Goal: Complete application form

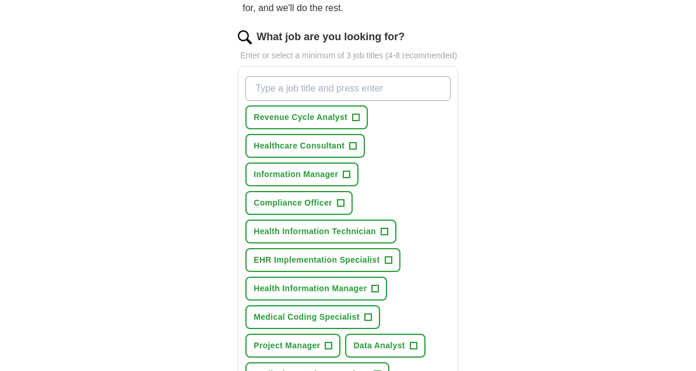
scroll to position [143, 0]
click at [267, 101] on input "What job are you looking for?" at bounding box center [347, 89] width 205 height 24
type input "Compliance Analyst"
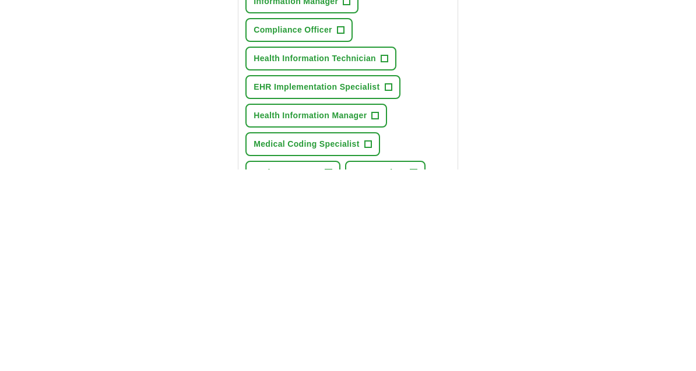
click at [374, 334] on button "Medical Coding Specialist +" at bounding box center [312, 346] width 134 height 24
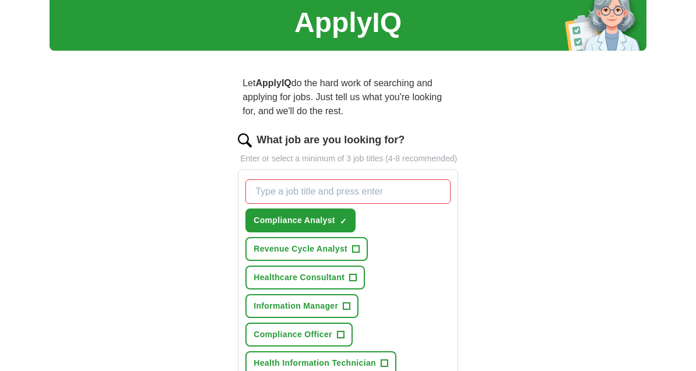
scroll to position [41, 0]
click at [350, 311] on span "+" at bounding box center [346, 306] width 7 height 9
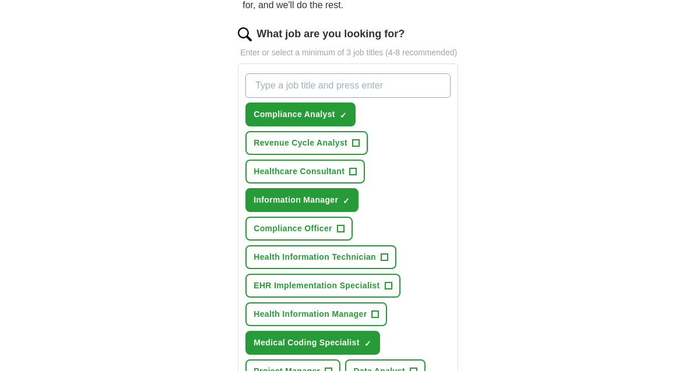
scroll to position [150, 0]
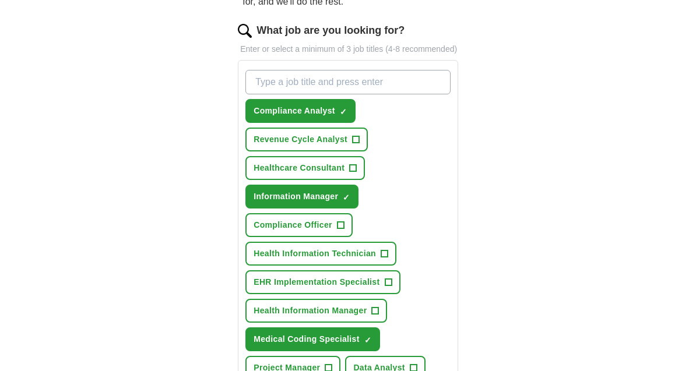
click at [341, 231] on span "+" at bounding box center [340, 225] width 7 height 9
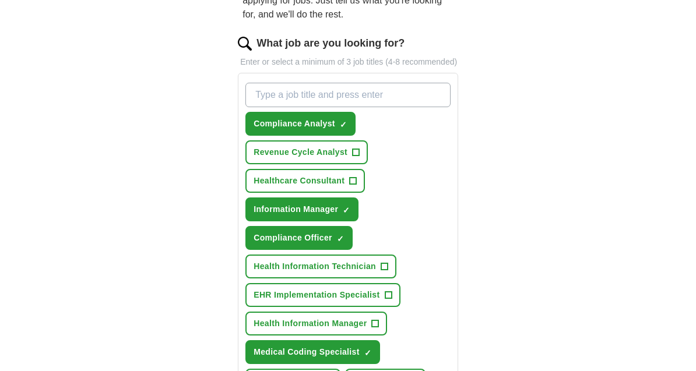
scroll to position [137, 0]
click at [358, 107] on input "What job are you looking for?" at bounding box center [347, 95] width 205 height 24
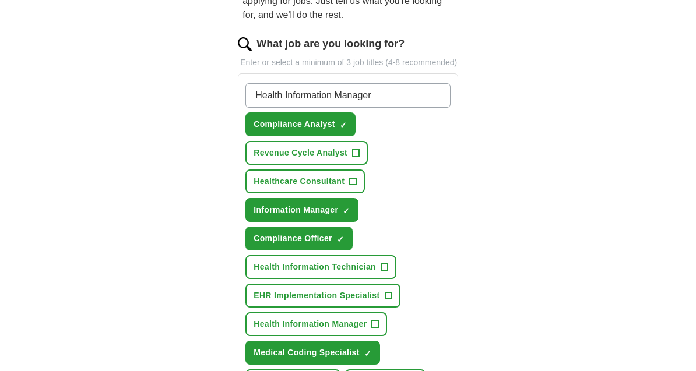
type input "Health Information Manager"
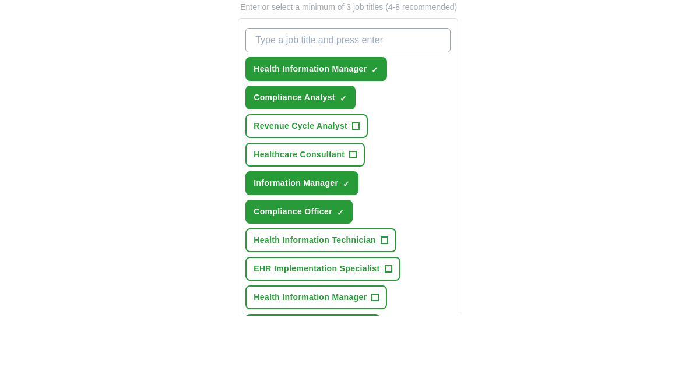
scroll to position [192, 0]
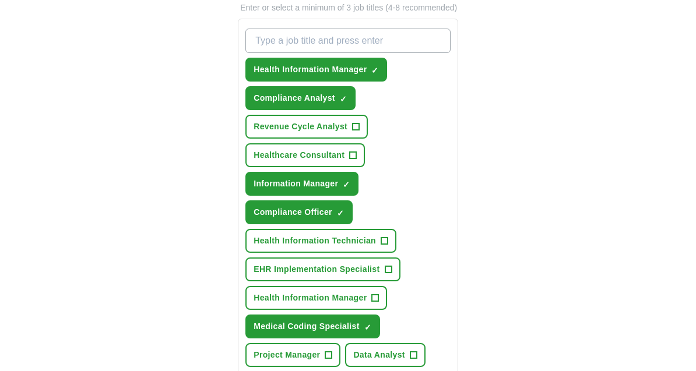
click at [386, 246] on span "+" at bounding box center [384, 241] width 7 height 9
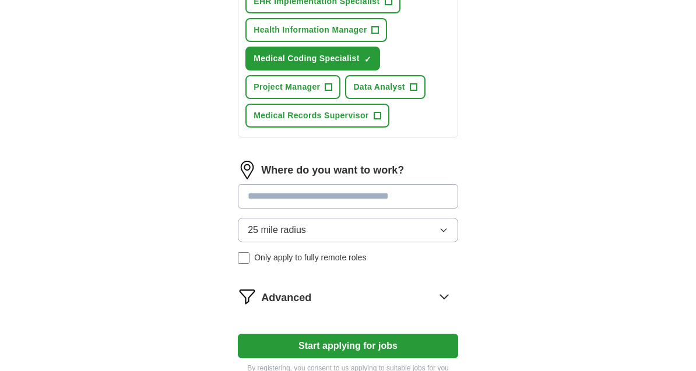
scroll to position [460, 0]
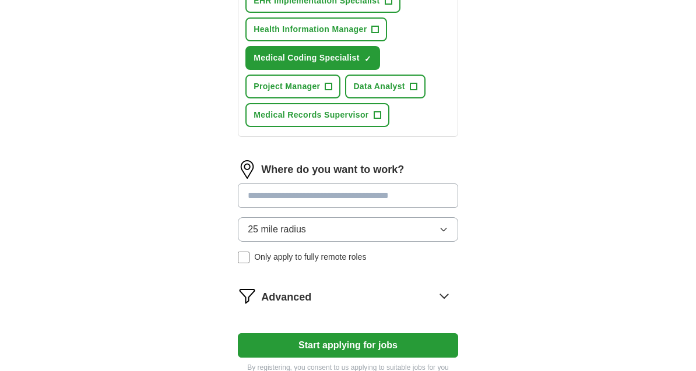
click at [413, 207] on input at bounding box center [348, 196] width 220 height 24
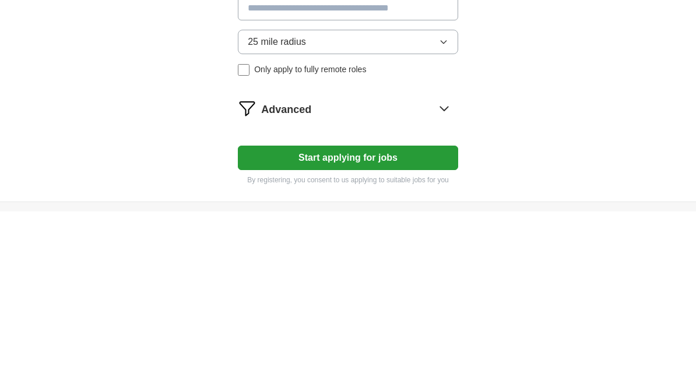
click at [450, 126] on form "What job are you looking for? Enter or select a minimum of 3 job titles (4-8 re…" at bounding box center [348, 15] width 220 height 660
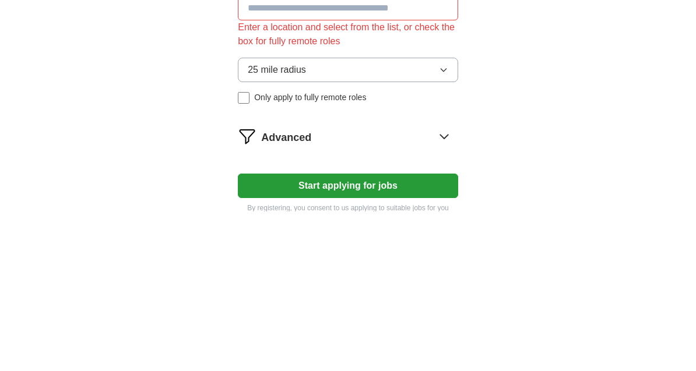
scroll to position [519, 0]
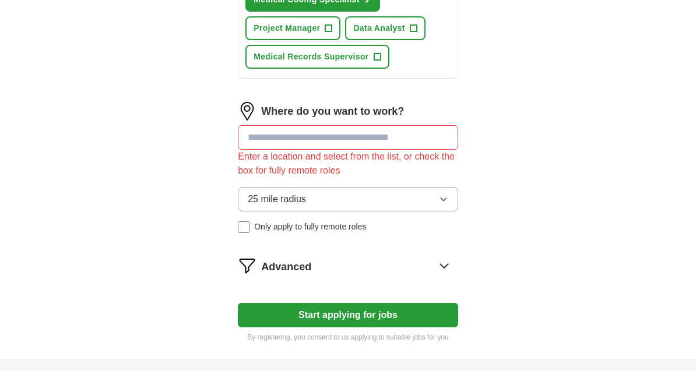
click at [448, 275] on icon at bounding box center [444, 265] width 19 height 19
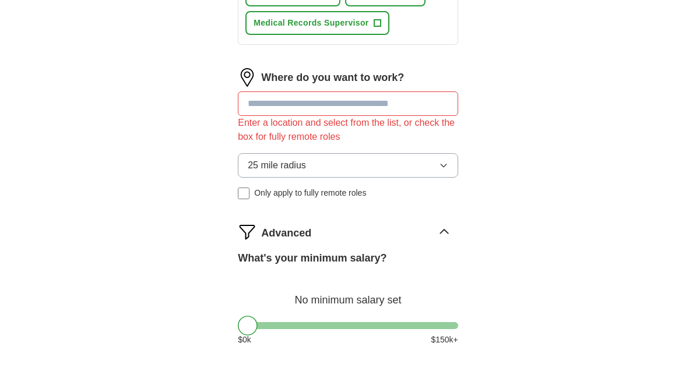
scroll to position [552, 0]
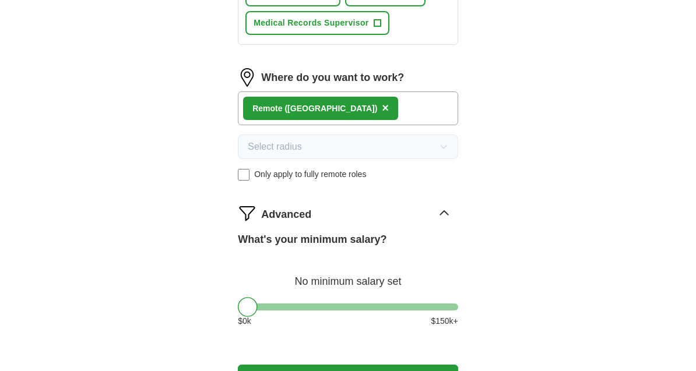
click at [360, 122] on div "Remote ([GEOGRAPHIC_DATA]) ×" at bounding box center [348, 108] width 220 height 34
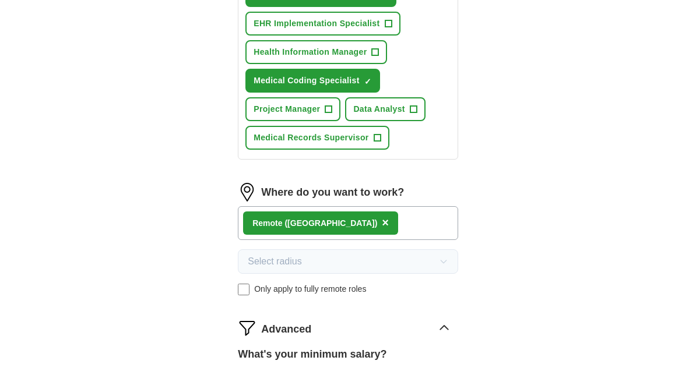
scroll to position [437, 0]
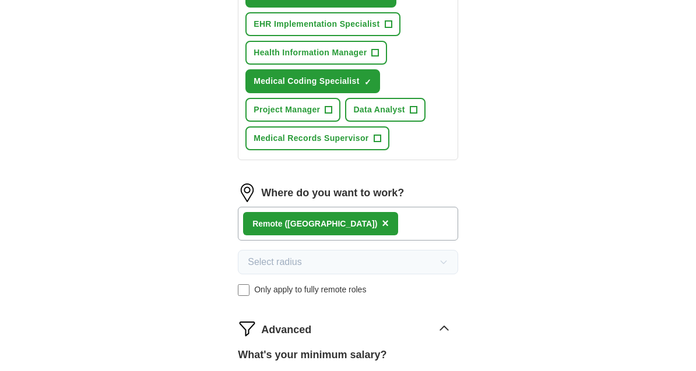
click at [382, 230] on span "×" at bounding box center [385, 223] width 7 height 13
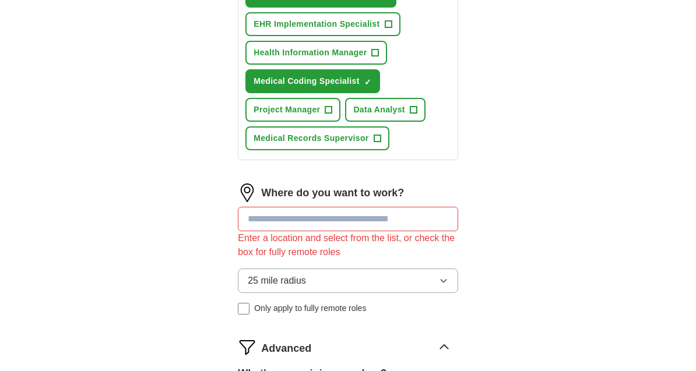
click at [272, 231] on input at bounding box center [348, 219] width 220 height 24
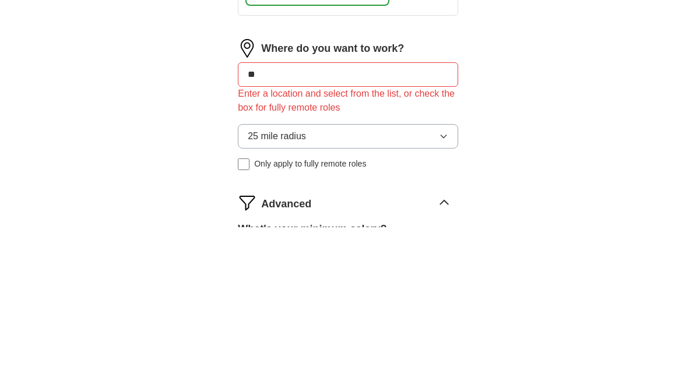
type input "***"
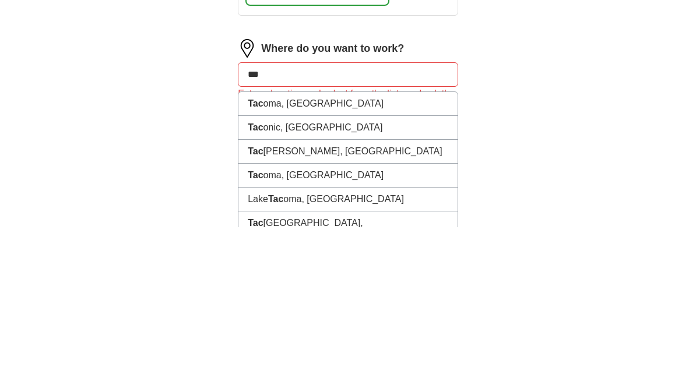
click at [258, 243] on strong "Tac" at bounding box center [255, 248] width 15 height 10
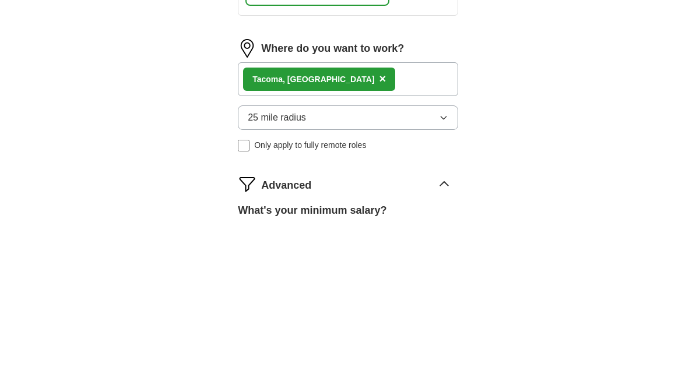
scroll to position [582, 0]
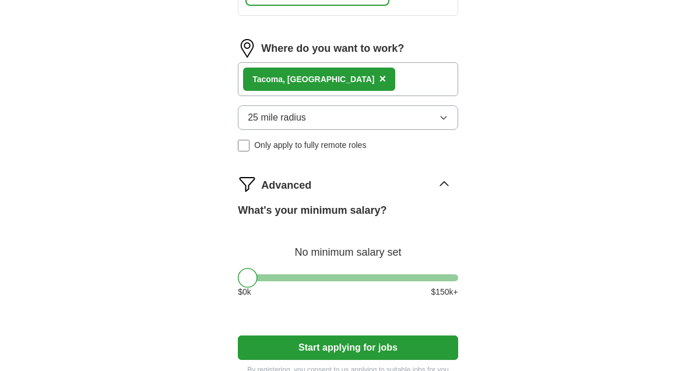
click at [379, 85] on span "×" at bounding box center [382, 78] width 7 height 13
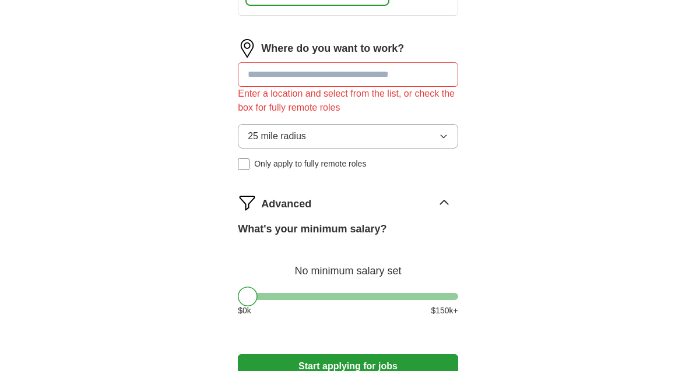
click at [258, 87] on input at bounding box center [348, 74] width 220 height 24
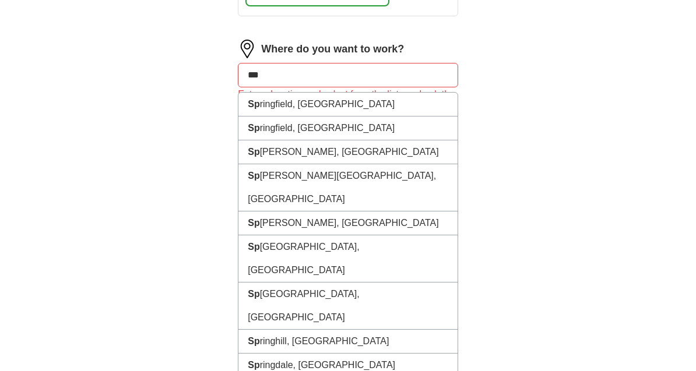
type input "****"
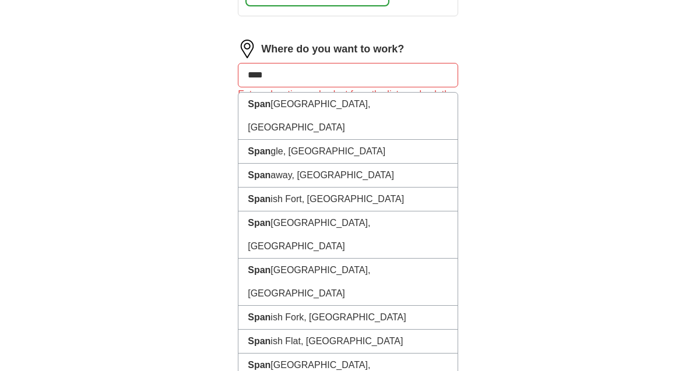
click at [265, 170] on li "Span away, [GEOGRAPHIC_DATA]" at bounding box center [347, 176] width 219 height 24
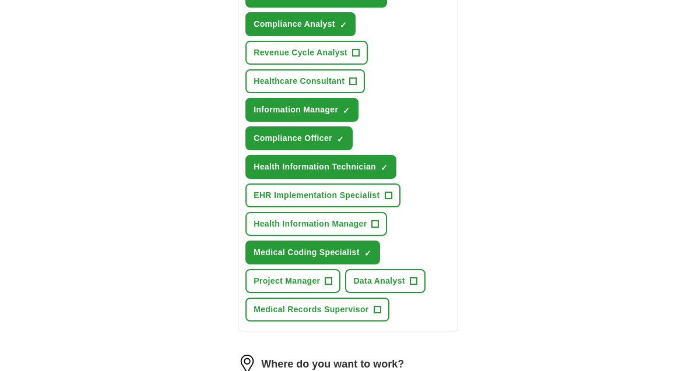
scroll to position [269, 0]
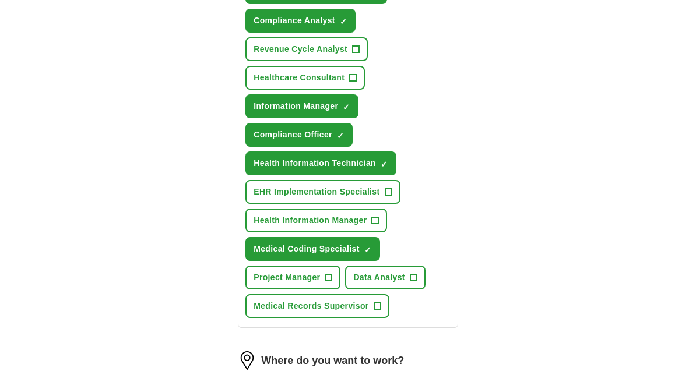
click at [381, 316] on button "Medical Records Supervisor +" at bounding box center [316, 306] width 143 height 24
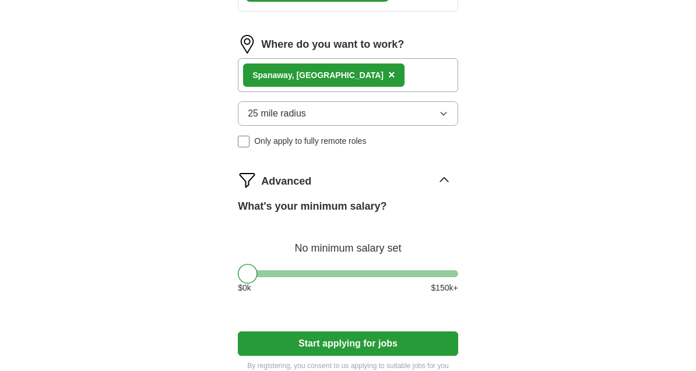
scroll to position [589, 0]
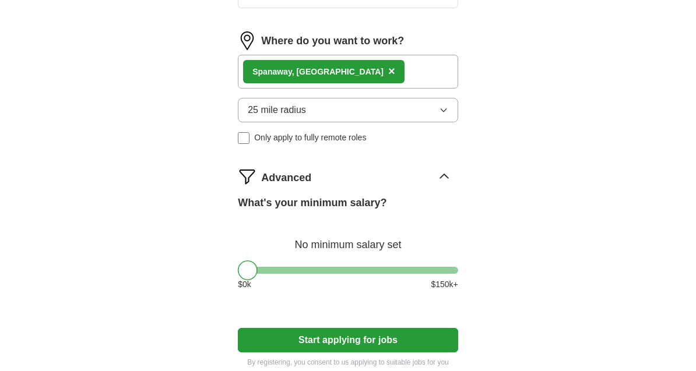
click at [435, 353] on button "Start applying for jobs" at bounding box center [348, 340] width 220 height 24
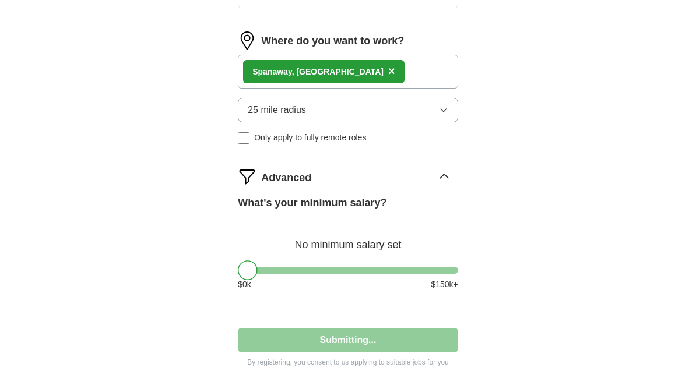
select select "**"
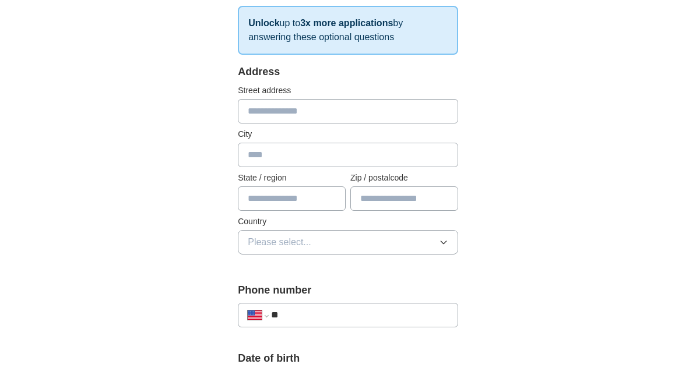
scroll to position [205, 0]
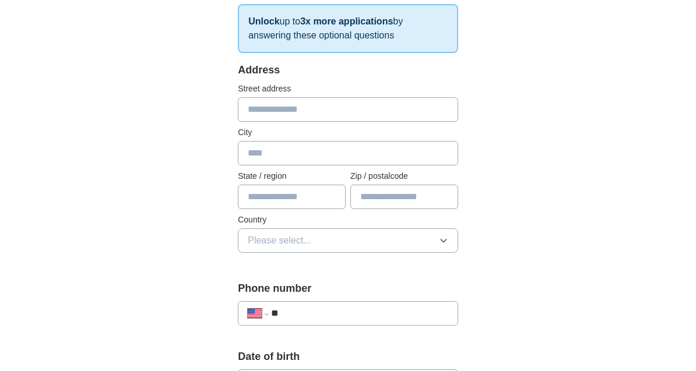
click at [251, 110] on input "text" at bounding box center [348, 110] width 220 height 24
type input "**********"
type input "********"
type input "**"
type input "*****"
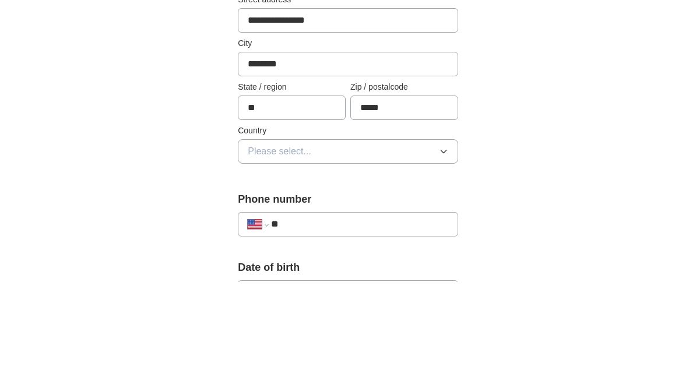
click at [252, 234] on span "Please select..." at bounding box center [280, 241] width 64 height 14
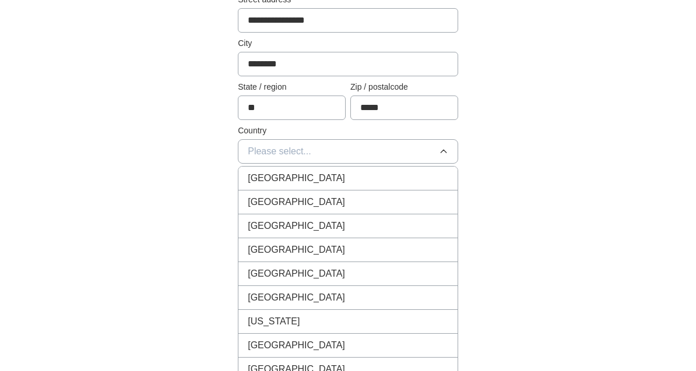
click at [256, 203] on span "[GEOGRAPHIC_DATA]" at bounding box center [296, 202] width 97 height 14
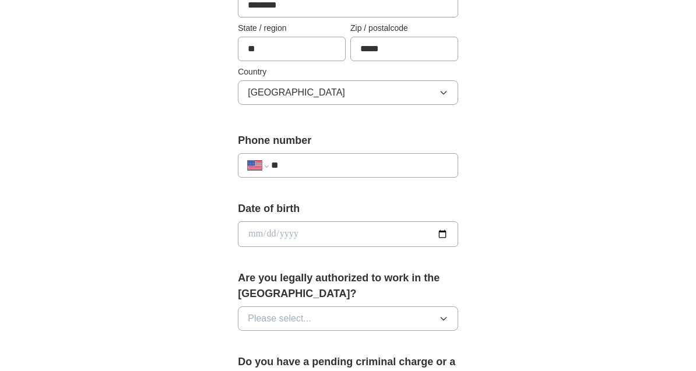
scroll to position [353, 0]
click at [303, 163] on input "**" at bounding box center [359, 166] width 177 height 14
select select "**"
type input "**********"
select select "**"
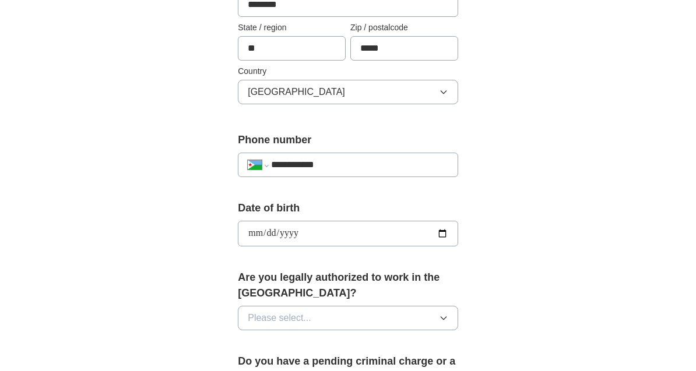
scroll to position [354, 0]
click at [323, 228] on input "**********" at bounding box center [348, 234] width 220 height 26
type input "**********"
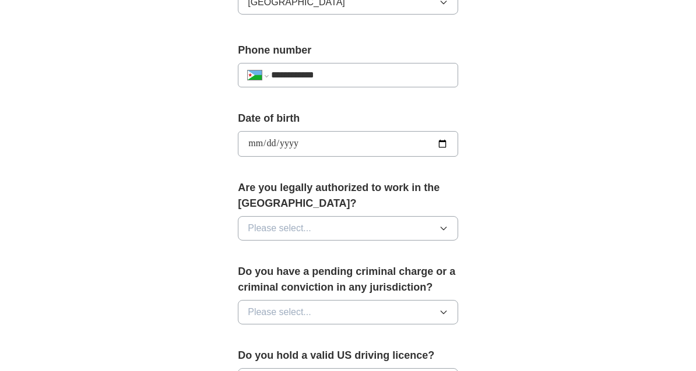
scroll to position [449, 0]
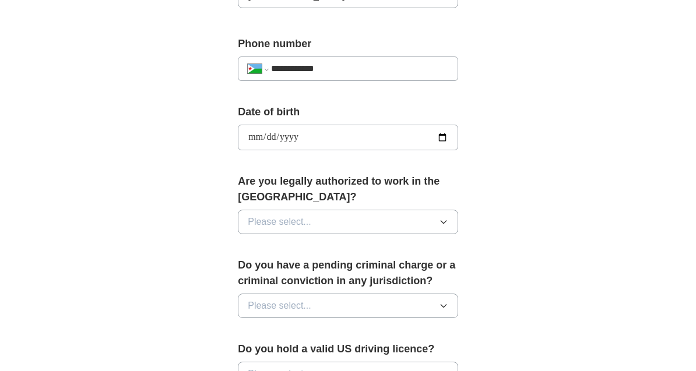
click at [260, 219] on span "Please select..." at bounding box center [280, 223] width 64 height 14
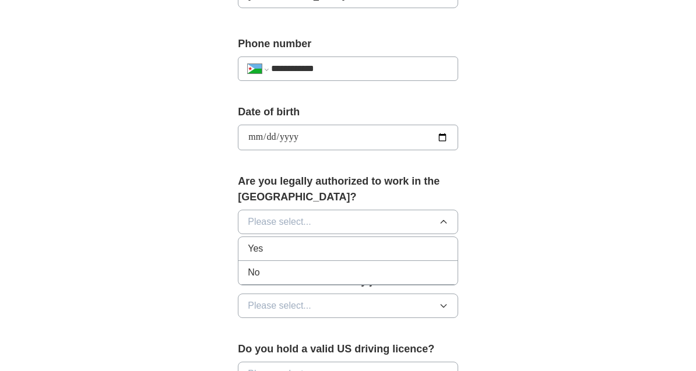
scroll to position [450, 0]
click at [254, 242] on span "Yes" at bounding box center [255, 249] width 15 height 14
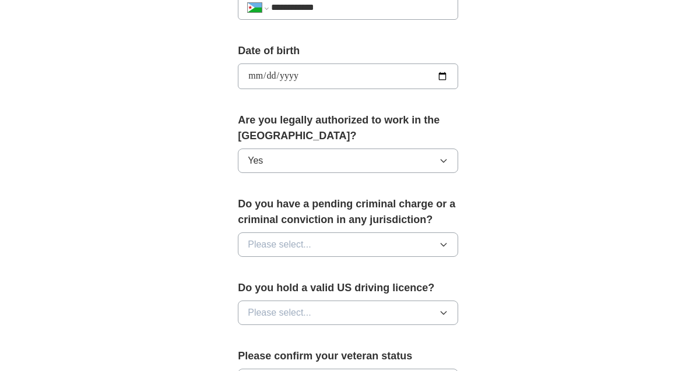
scroll to position [512, 0]
click at [266, 237] on span "Please select..." at bounding box center [280, 244] width 64 height 14
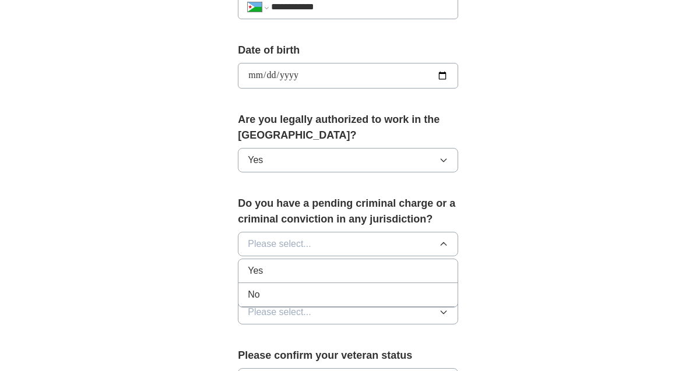
click at [251, 288] on span "No" at bounding box center [254, 295] width 12 height 14
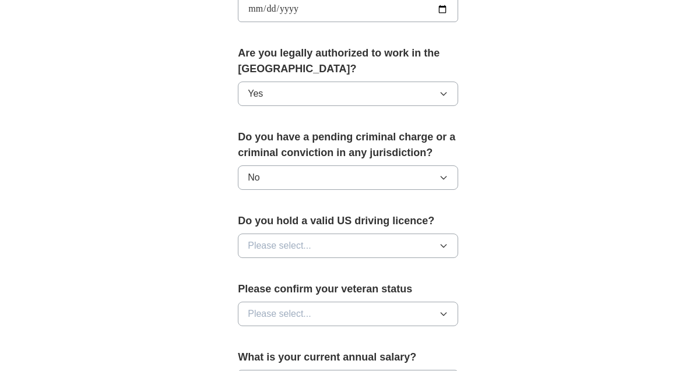
scroll to position [579, 0]
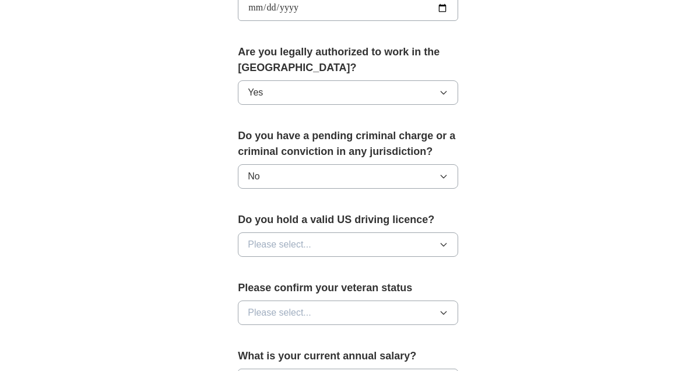
click at [261, 238] on span "Please select..." at bounding box center [280, 245] width 64 height 14
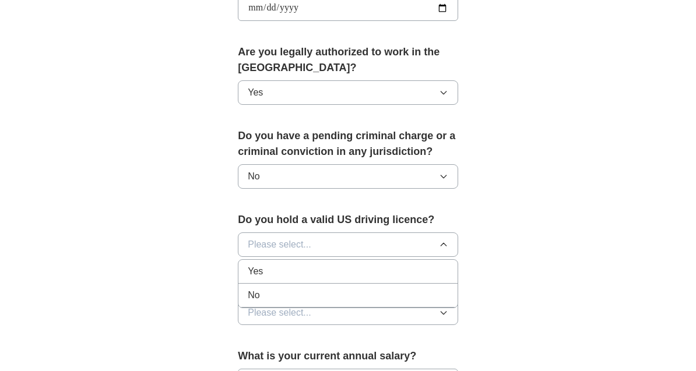
click at [252, 266] on span "Yes" at bounding box center [255, 272] width 15 height 14
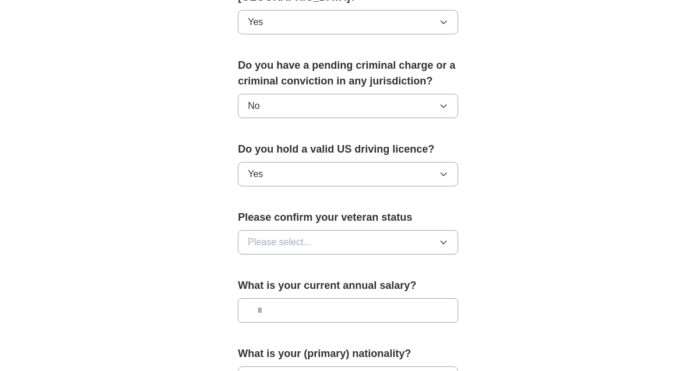
scroll to position [651, 0]
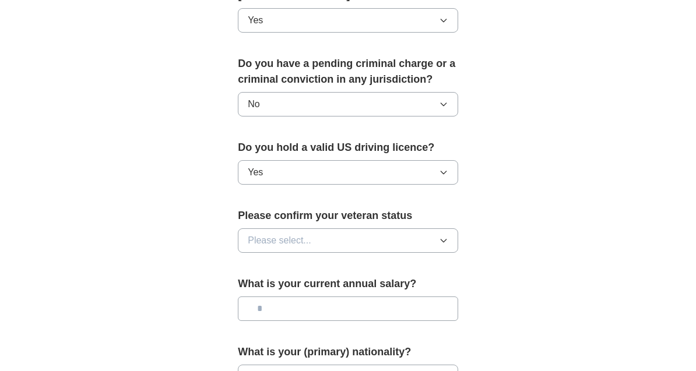
click at [263, 234] on span "Please select..." at bounding box center [280, 241] width 64 height 14
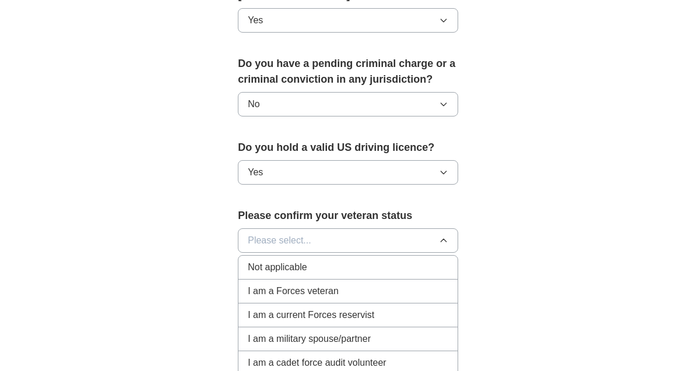
click at [259, 260] on span "Not applicable" at bounding box center [277, 267] width 59 height 14
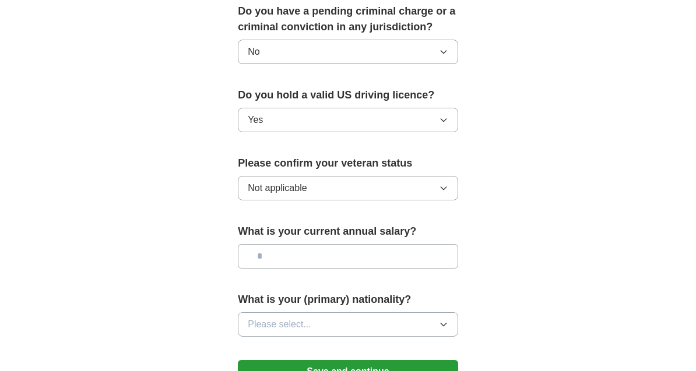
scroll to position [704, 0]
click at [262, 320] on span "Please select..." at bounding box center [280, 325] width 64 height 14
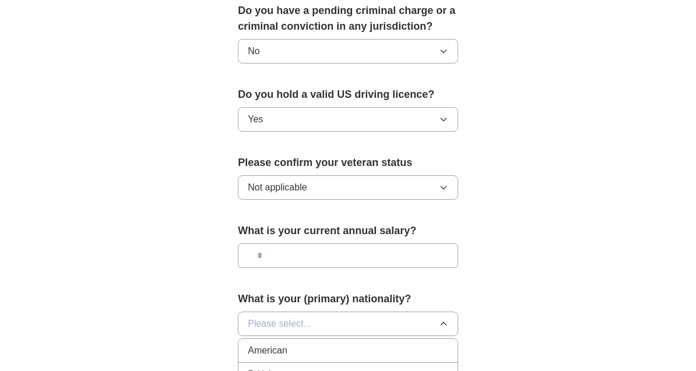
click at [259, 345] on span "American" at bounding box center [268, 351] width 40 height 14
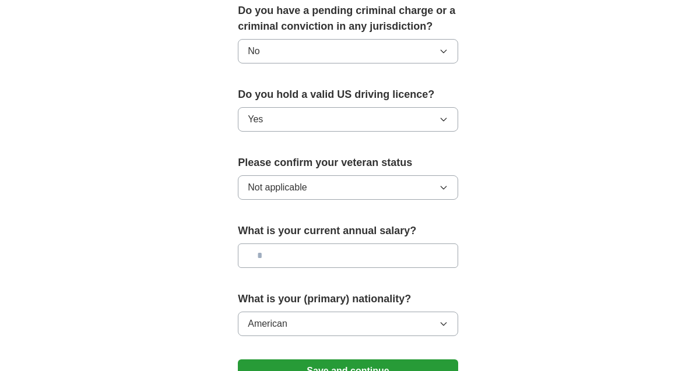
click at [277, 248] on input "text" at bounding box center [348, 256] width 220 height 24
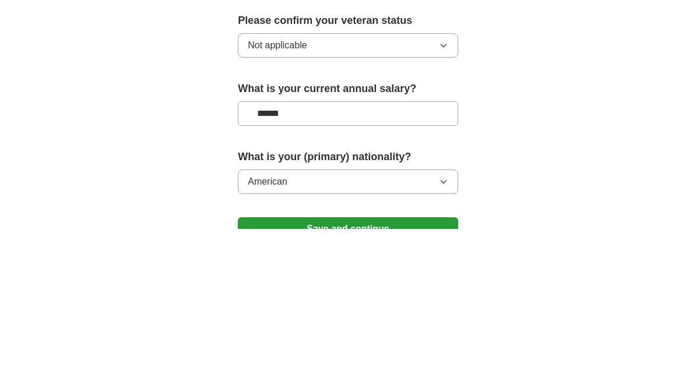
type input "*******"
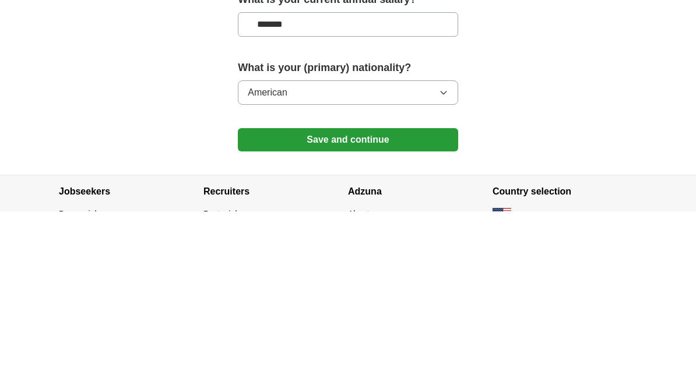
click at [258, 288] on button "Save and continue" at bounding box center [348, 299] width 220 height 23
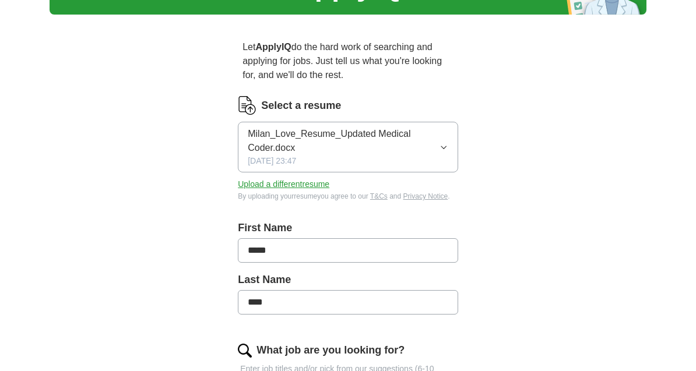
scroll to position [78, 0]
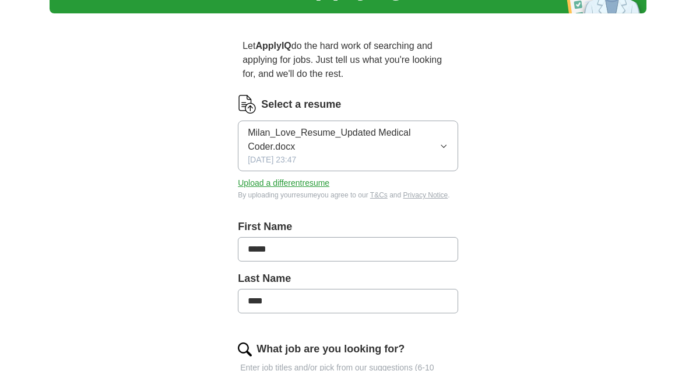
click at [456, 144] on button "Milan_Love_Resume_Updated Medical Coder.docx 08/22/2025, 23:47" at bounding box center [348, 146] width 220 height 51
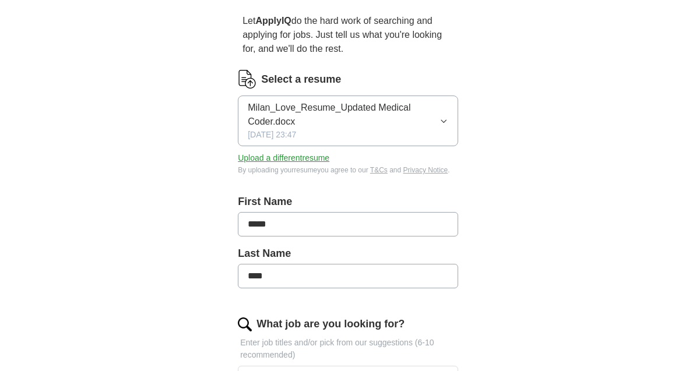
scroll to position [98, 0]
